Goal: Task Accomplishment & Management: Complete application form

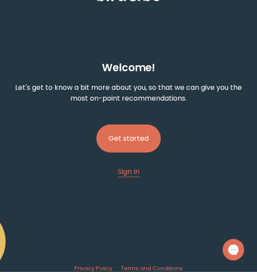
scroll to position [40, 0]
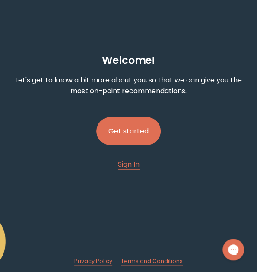
click at [135, 130] on button "Get started" at bounding box center [128, 131] width 64 height 28
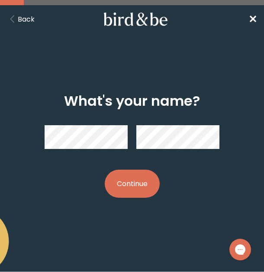
click at [14, 140] on div "What's your name? Continue" at bounding box center [132, 146] width 250 height 133
click at [140, 187] on button "Continue" at bounding box center [132, 184] width 55 height 28
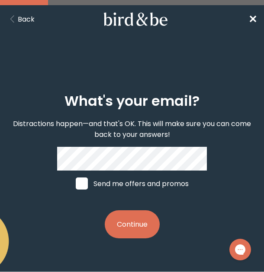
click at [113, 180] on label "Send me offers and promos" at bounding box center [131, 184] width 129 height 26
click at [76, 184] on input "Send me offers and promos" at bounding box center [75, 184] width 0 height 0
checkbox input "true"
click at [118, 219] on button "Continue" at bounding box center [132, 225] width 55 height 28
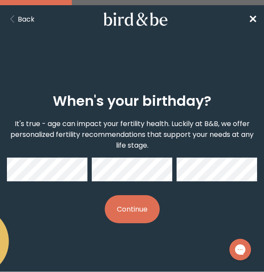
click at [142, 204] on button "Continue" at bounding box center [132, 209] width 55 height 28
click at [125, 216] on button "Continue" at bounding box center [132, 209] width 55 height 28
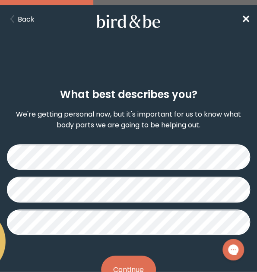
scroll to position [39, 0]
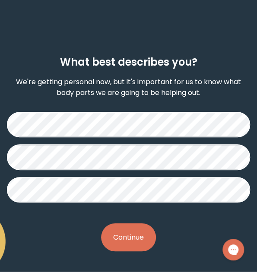
click at [128, 238] on button "Continue" at bounding box center [128, 238] width 55 height 28
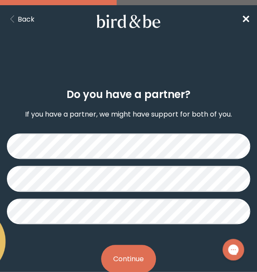
scroll to position [29, 0]
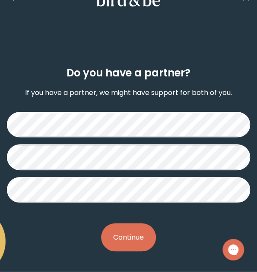
click at [131, 243] on button "Continue" at bounding box center [128, 238] width 55 height 28
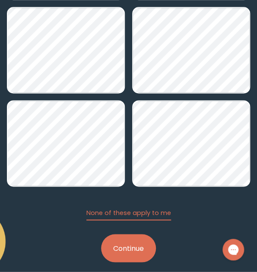
scroll to position [252, 0]
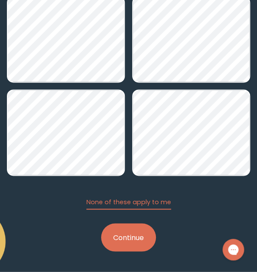
click at [136, 237] on button "Continue" at bounding box center [128, 238] width 55 height 28
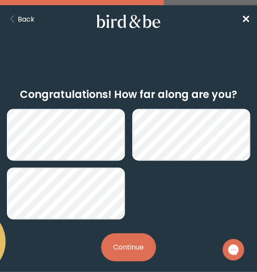
scroll to position [38, 0]
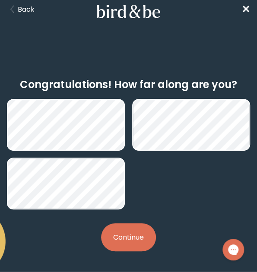
click at [137, 231] on button "Continue" at bounding box center [128, 238] width 55 height 28
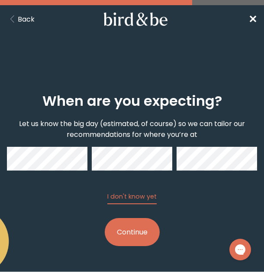
click at [252, 210] on div "When are you expecting? Let us know the big day (estimated, of course) so we ca…" at bounding box center [132, 170] width 250 height 181
click at [143, 230] on button "Continue" at bounding box center [132, 232] width 55 height 28
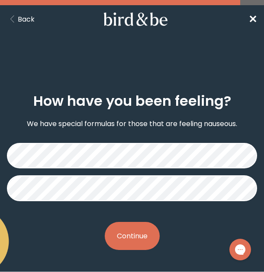
click at [137, 224] on button "Continue" at bounding box center [132, 236] width 55 height 28
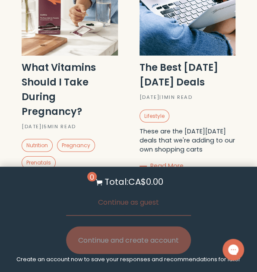
scroll to position [2030, 0]
